Goal: Find specific page/section: Find specific page/section

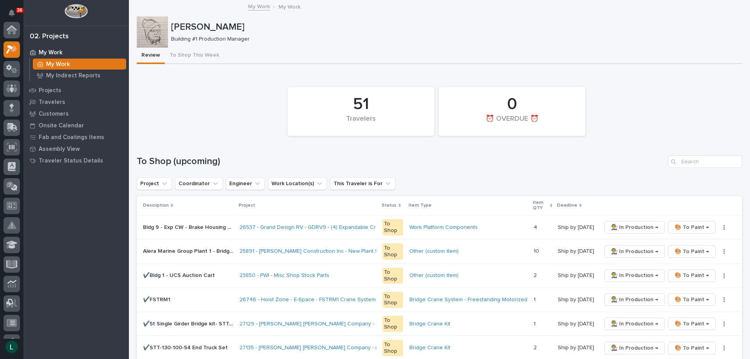
scroll to position [20, 0]
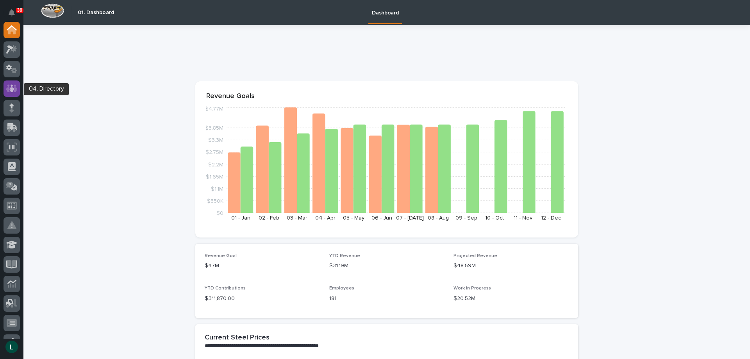
click at [13, 88] on icon at bounding box center [11, 88] width 5 height 8
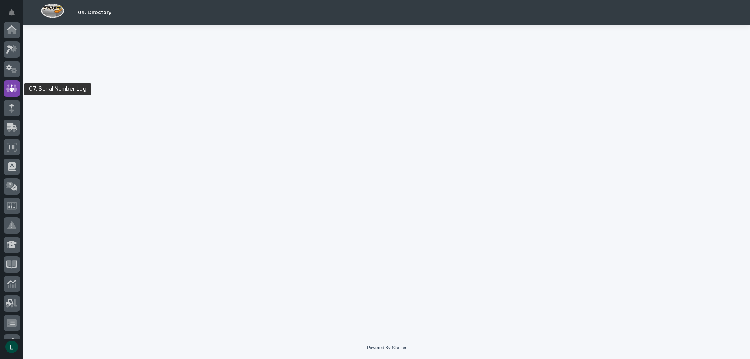
scroll to position [59, 0]
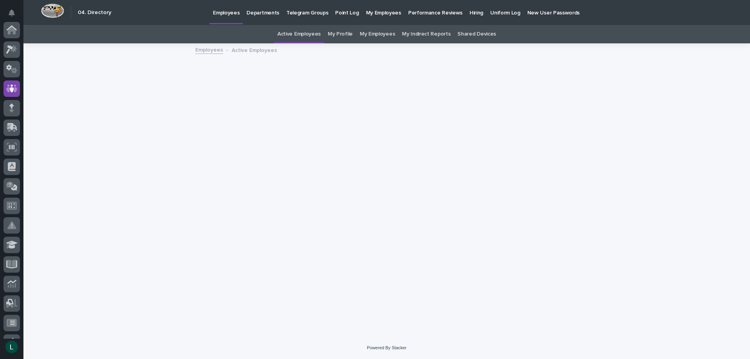
scroll to position [59, 0]
click at [257, 12] on p "Departments" at bounding box center [263, 8] width 33 height 16
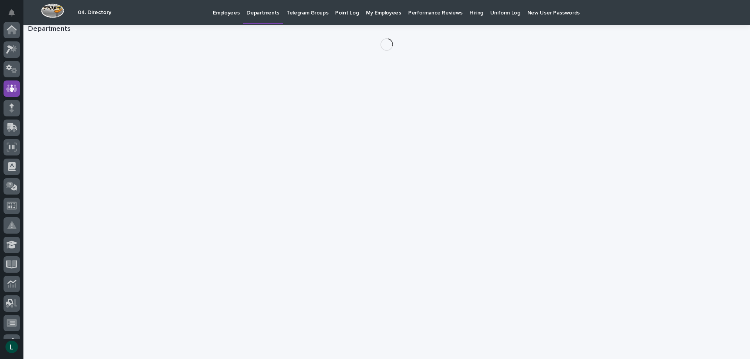
scroll to position [59, 0]
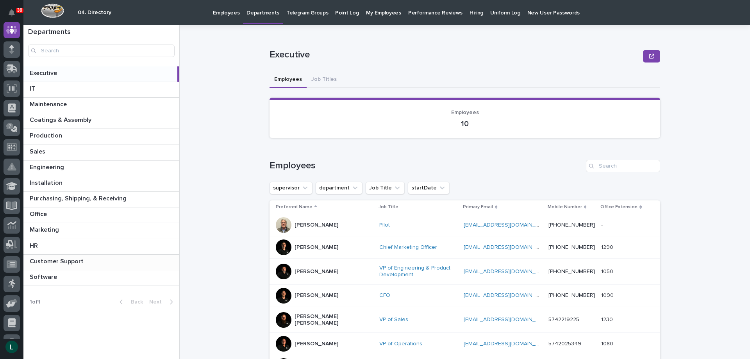
click at [94, 259] on p at bounding box center [103, 261] width 146 height 7
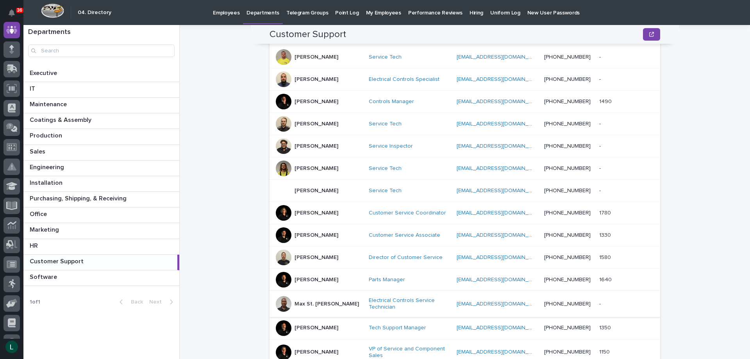
scroll to position [151, 0]
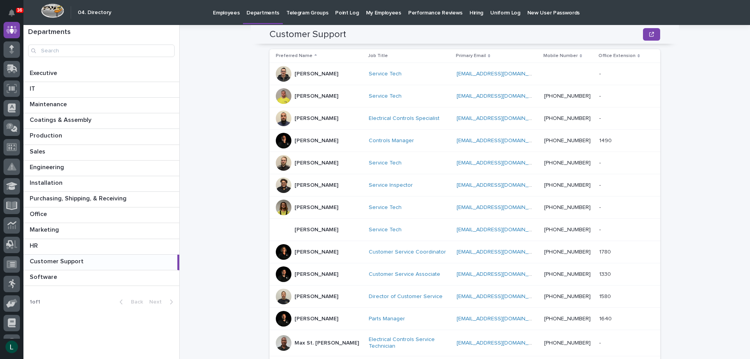
click at [307, 229] on p "Jerred Surma" at bounding box center [317, 230] width 44 height 7
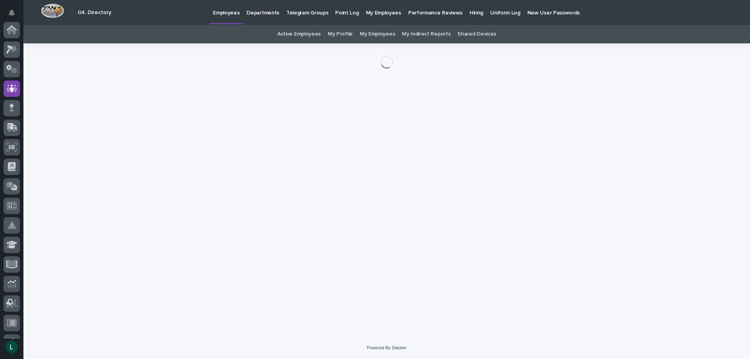
scroll to position [59, 0]
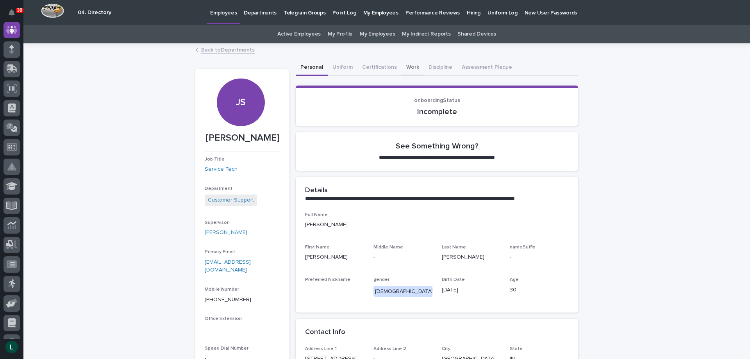
click at [404, 64] on button "Work" at bounding box center [413, 68] width 22 height 16
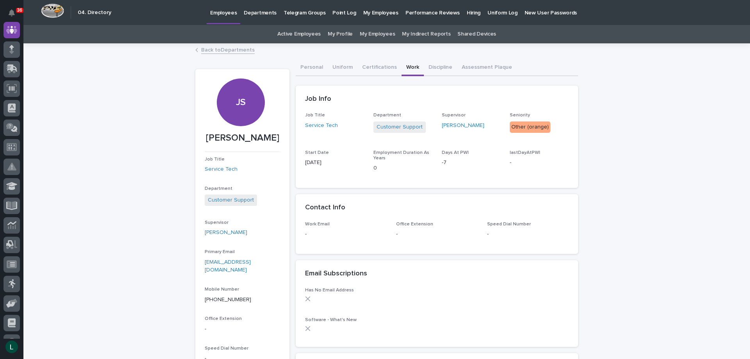
click at [204, 50] on link "Back to Departments" at bounding box center [228, 49] width 54 height 9
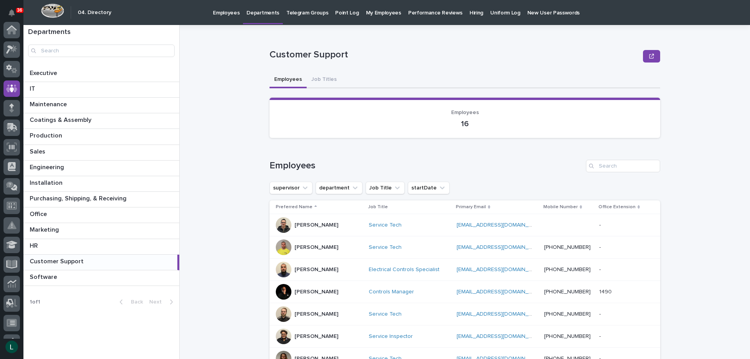
click at [470, 11] on p "Hiring" at bounding box center [477, 8] width 14 height 16
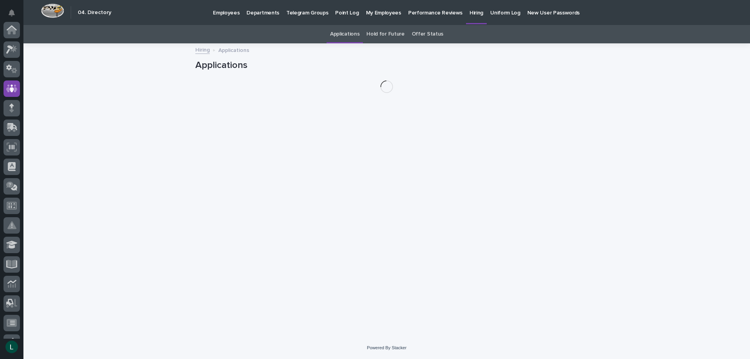
scroll to position [59, 0]
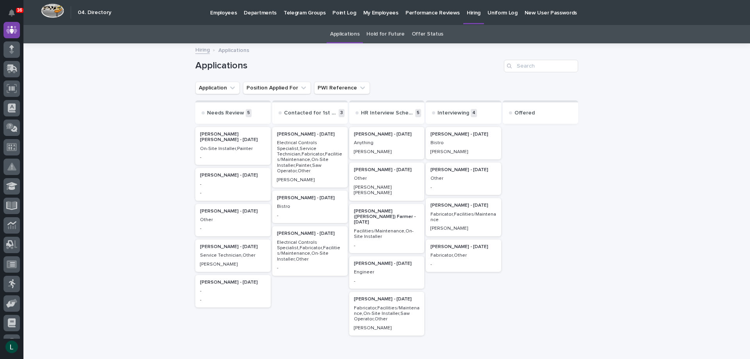
click at [445, 247] on p "Jeremiah Helmuth - 09/01/25" at bounding box center [464, 246] width 66 height 5
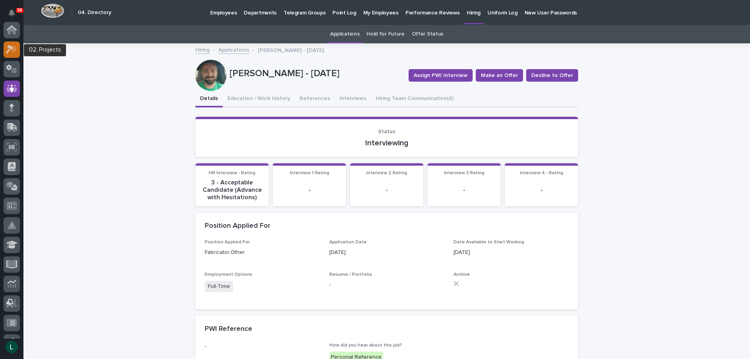
click at [9, 45] on icon at bounding box center [9, 49] width 7 height 9
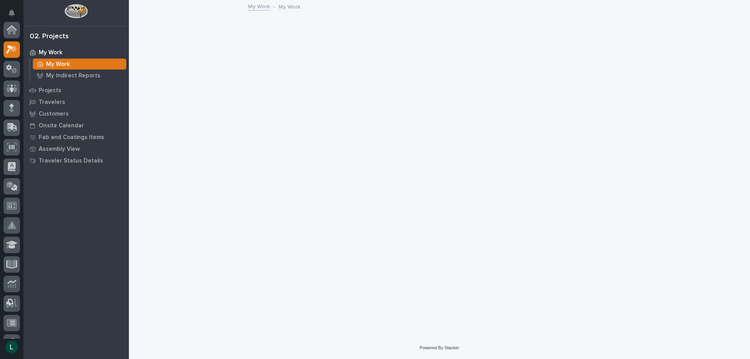
scroll to position [20, 0]
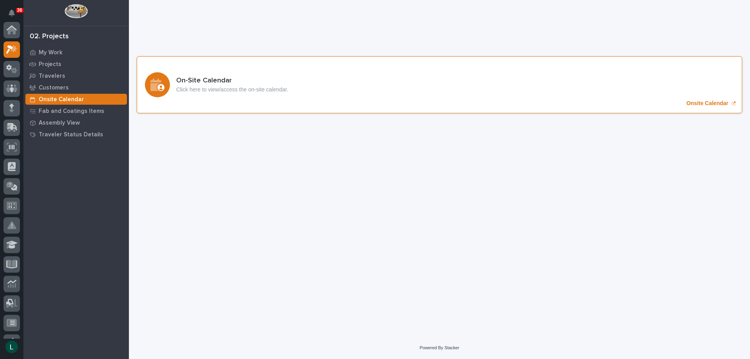
scroll to position [20, 0]
click at [161, 82] on icon "Onsite Calendar" at bounding box center [155, 85] width 11 height 13
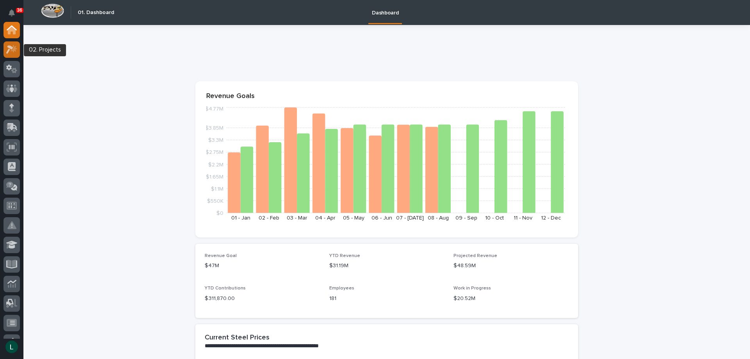
click at [9, 49] on icon at bounding box center [11, 49] width 11 height 9
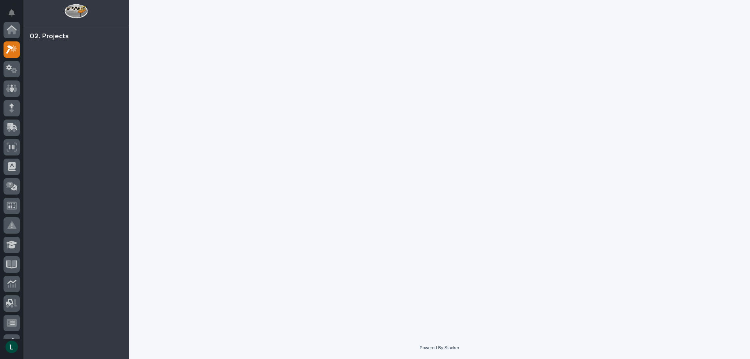
scroll to position [20, 0]
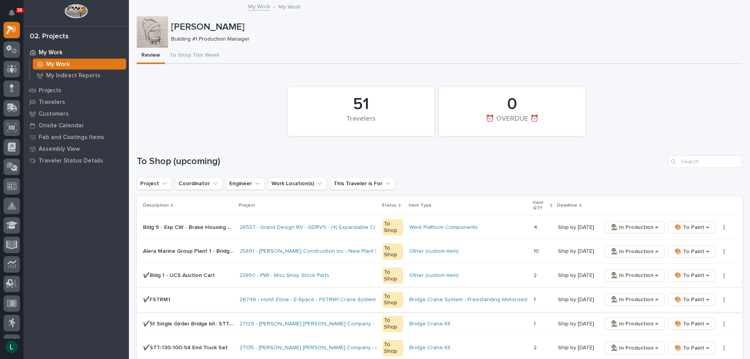
scroll to position [117, 0]
